Goal: Check status: Check status

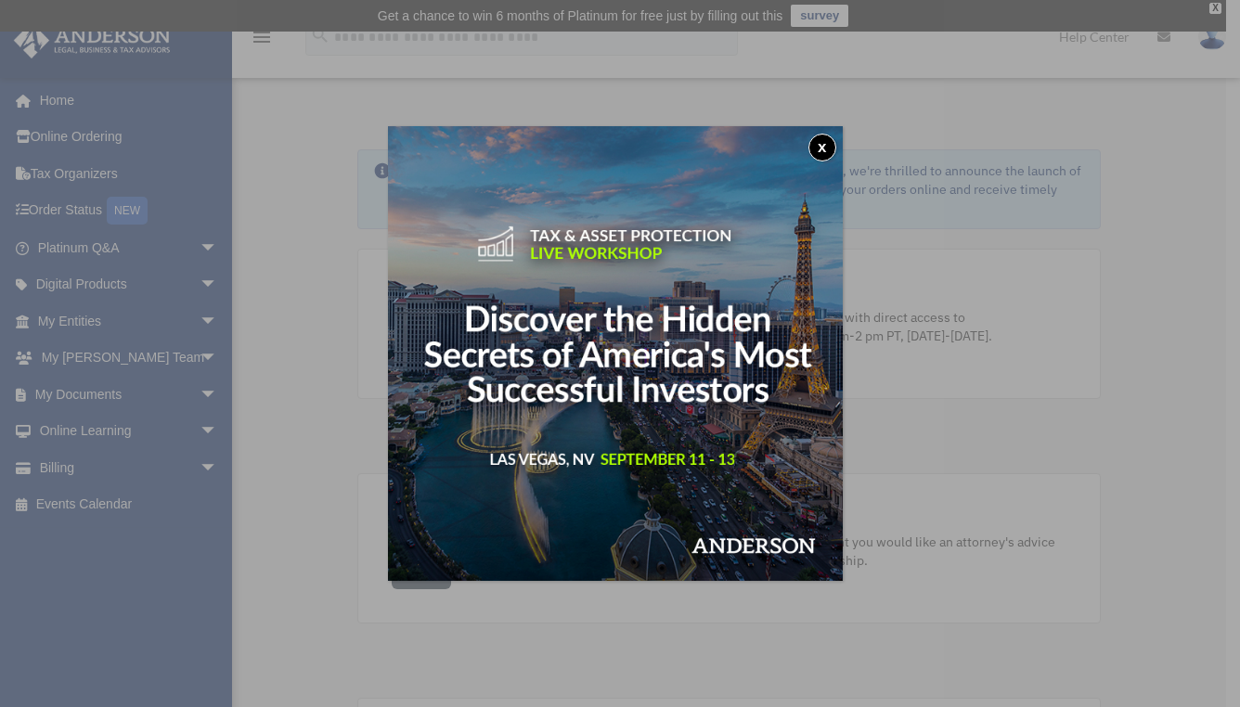
click at [824, 143] on button "x" at bounding box center [822, 148] width 28 height 28
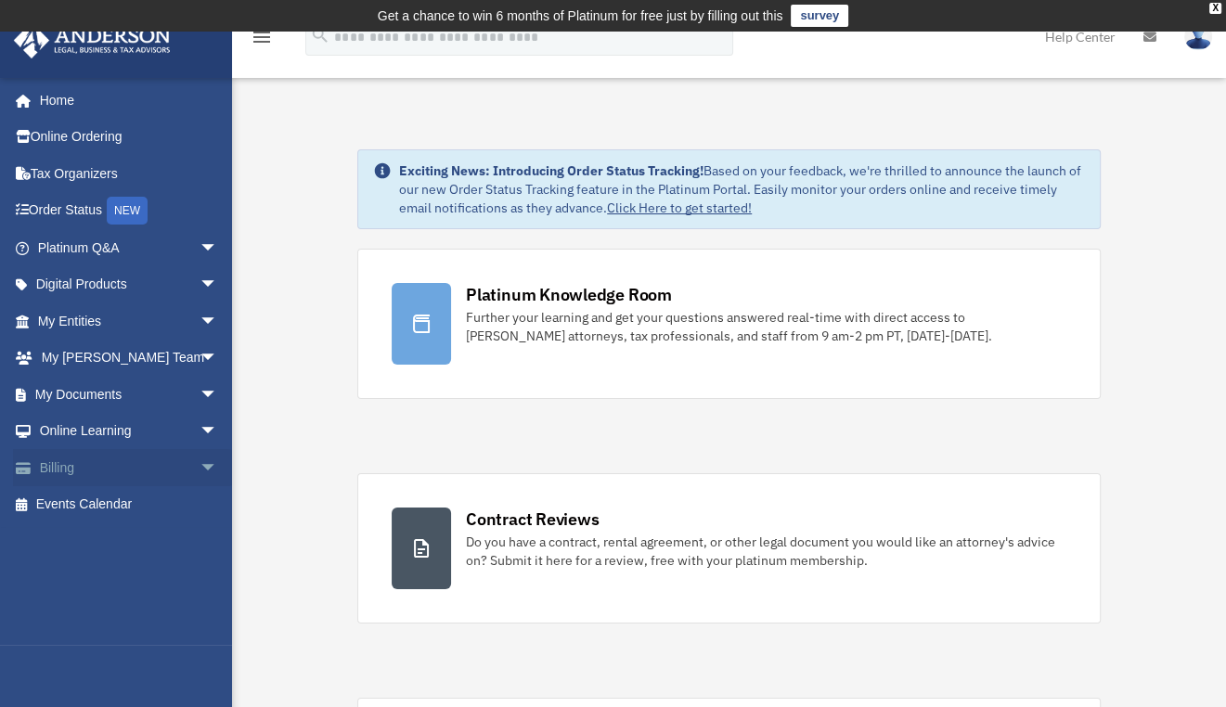
click at [200, 462] on span "arrow_drop_down" at bounding box center [218, 468] width 37 height 38
click at [146, 537] on link "Past Invoices" at bounding box center [136, 541] width 220 height 37
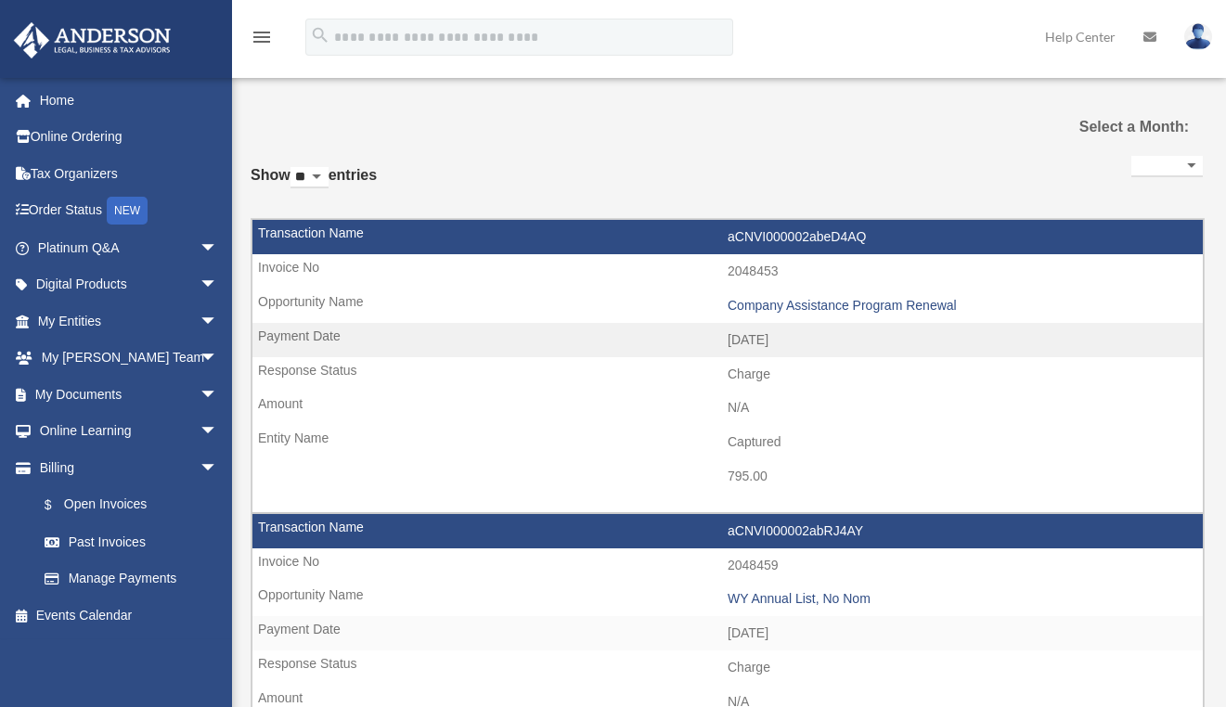
select select
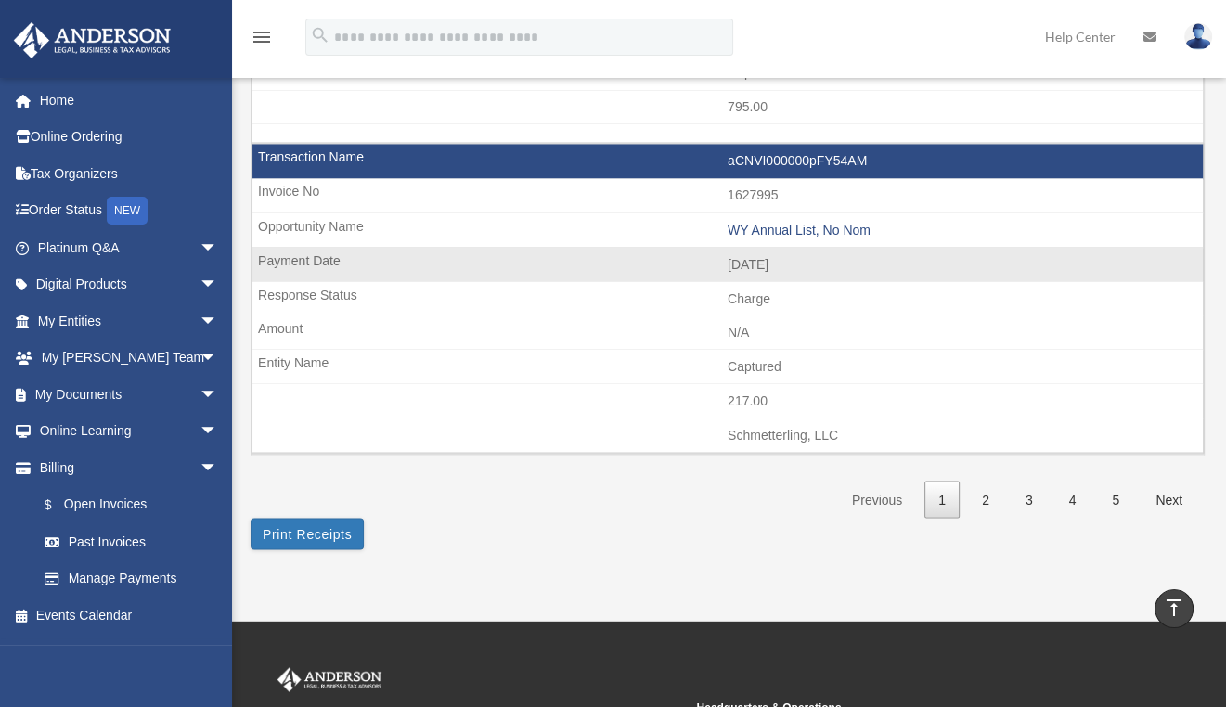
scroll to position [2877, 0]
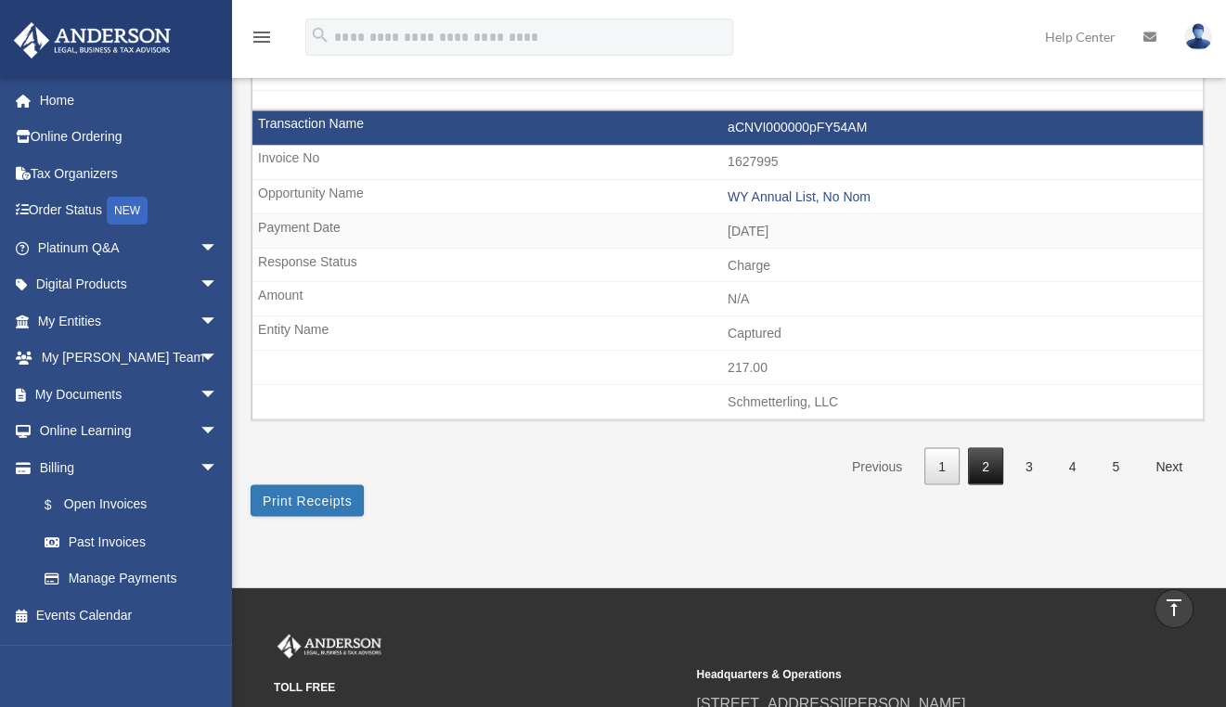
click at [977, 447] on link "2" at bounding box center [985, 466] width 35 height 38
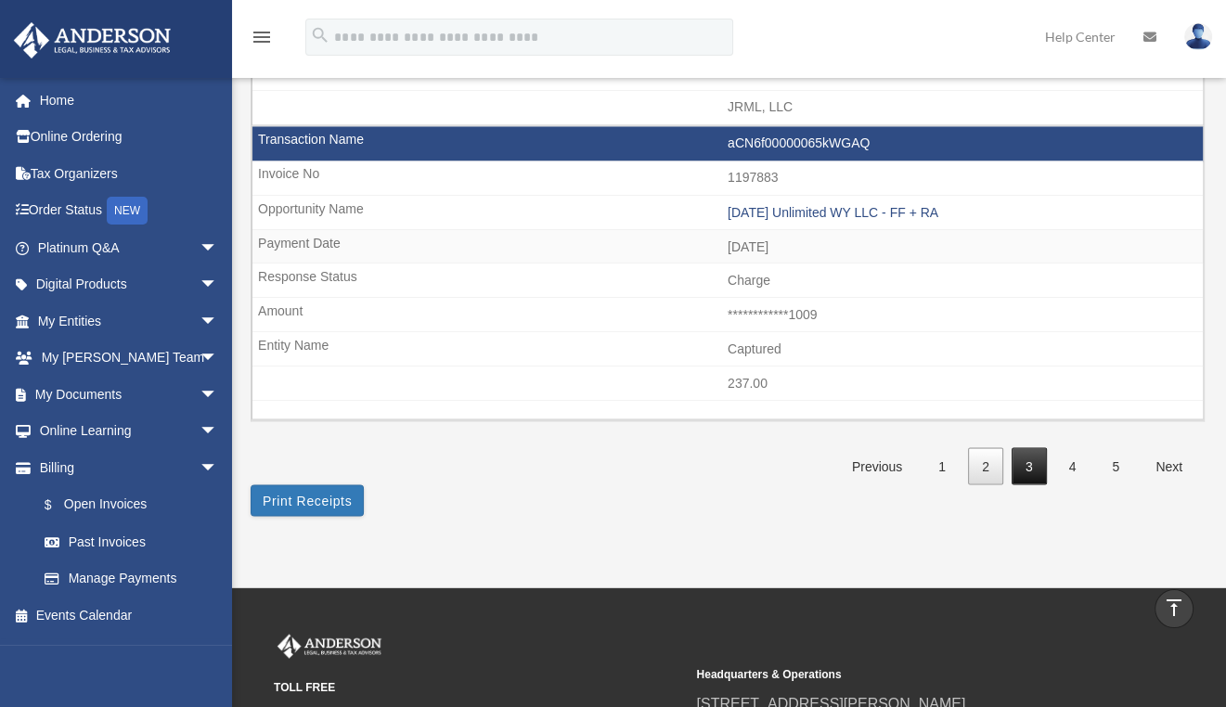
click at [1032, 447] on link "3" at bounding box center [1028, 466] width 35 height 38
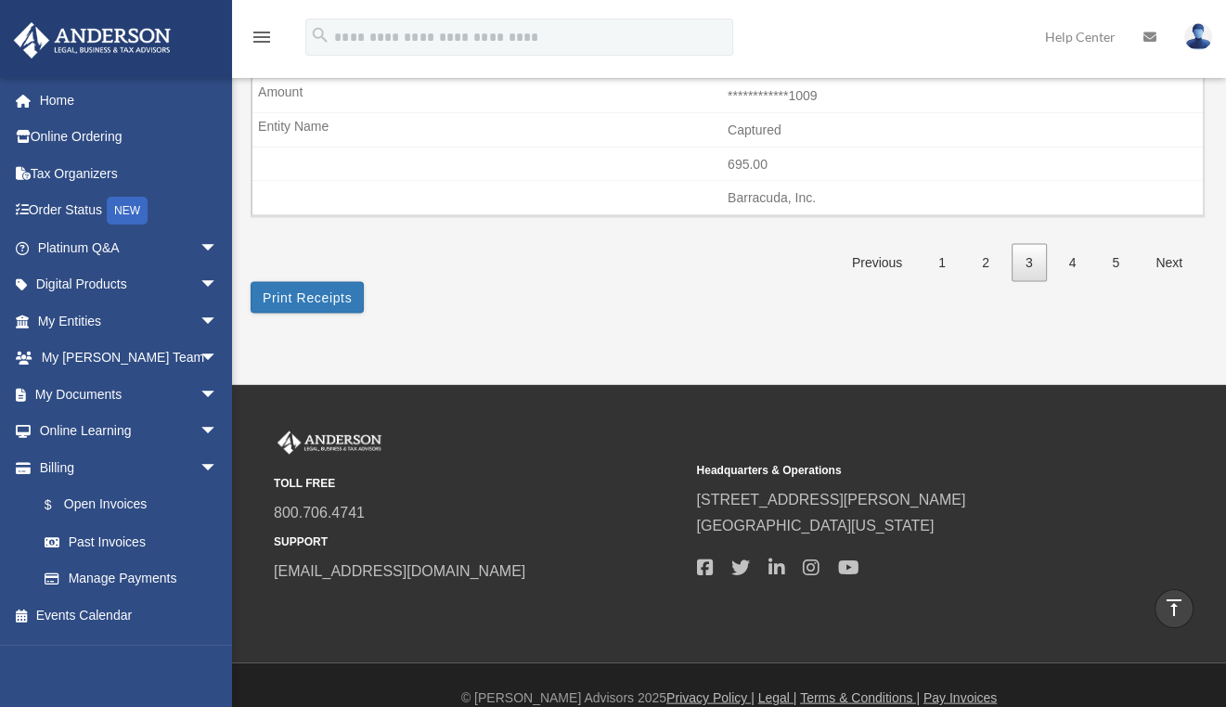
scroll to position [2942, 0]
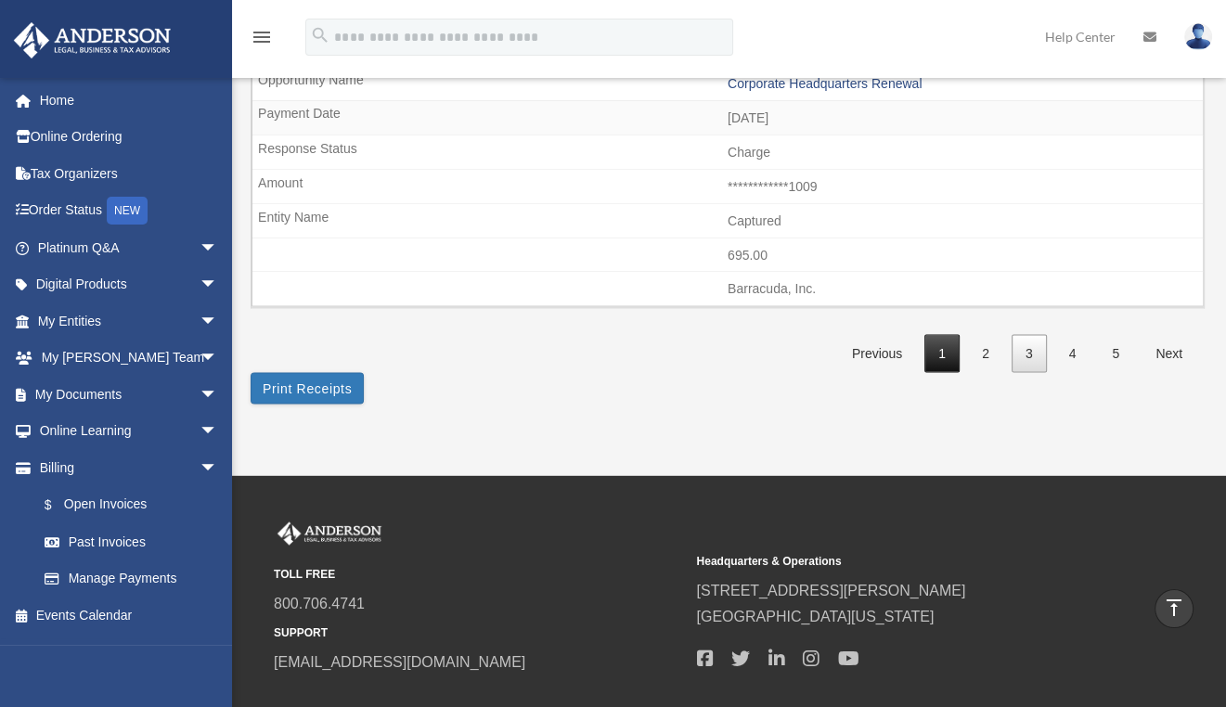
click at [938, 334] on link "1" at bounding box center [941, 353] width 35 height 38
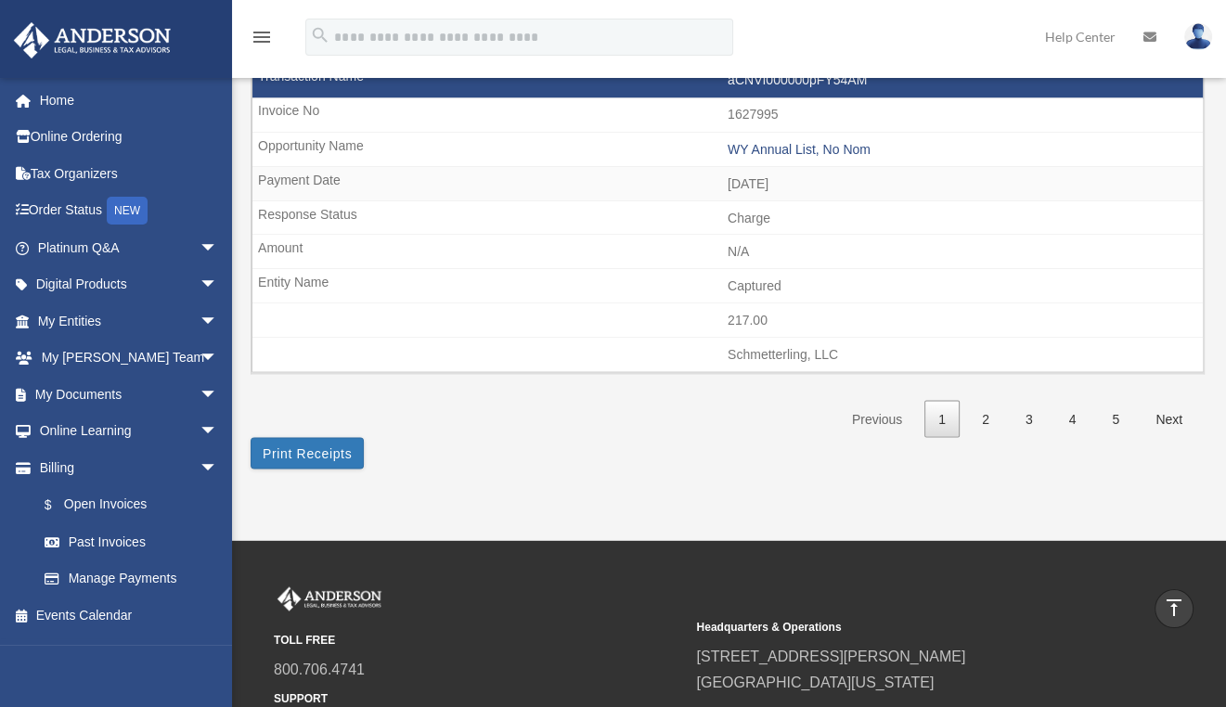
scroll to position [2877, 0]
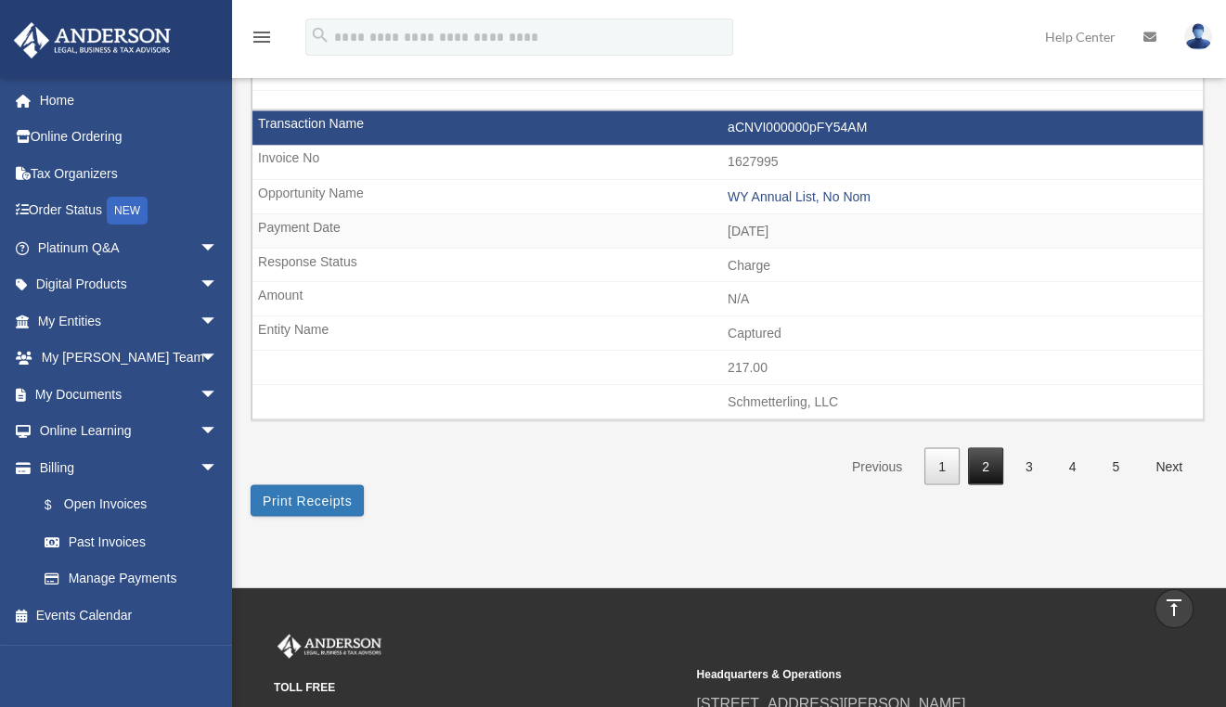
click at [984, 447] on link "2" at bounding box center [985, 466] width 35 height 38
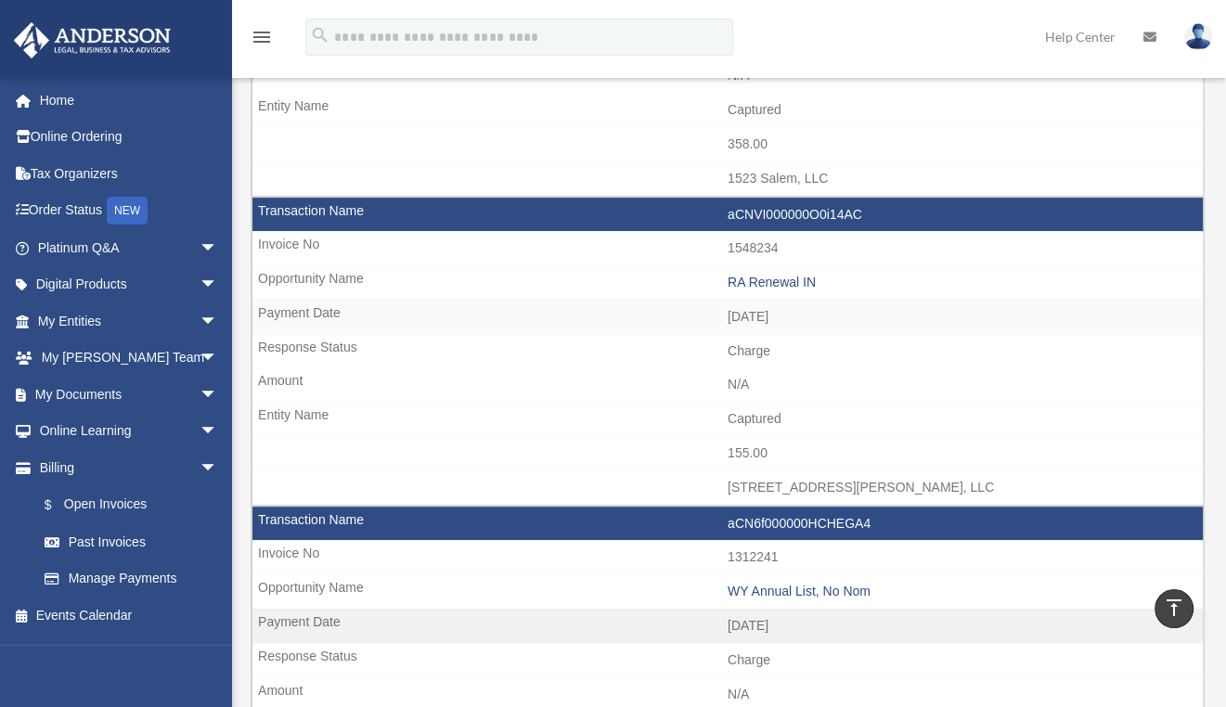
scroll to position [0, 0]
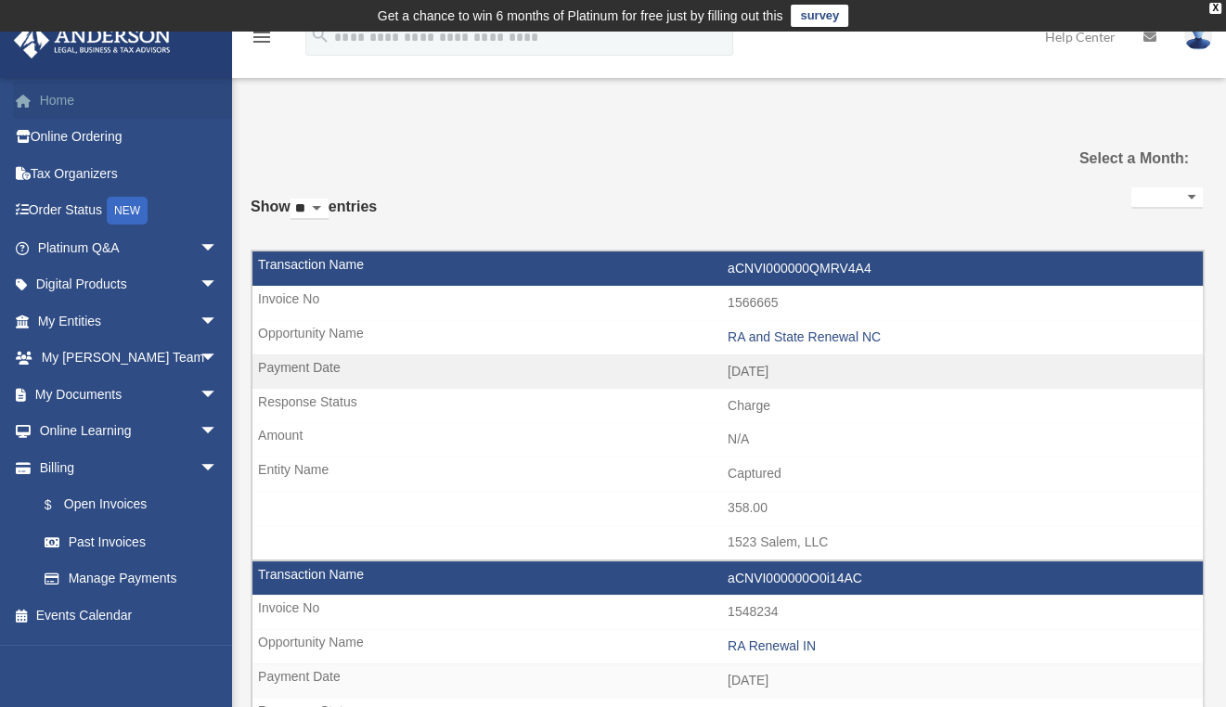
click at [56, 93] on link "Home" at bounding box center [129, 100] width 233 height 37
